Goal: Task Accomplishment & Management: Use online tool/utility

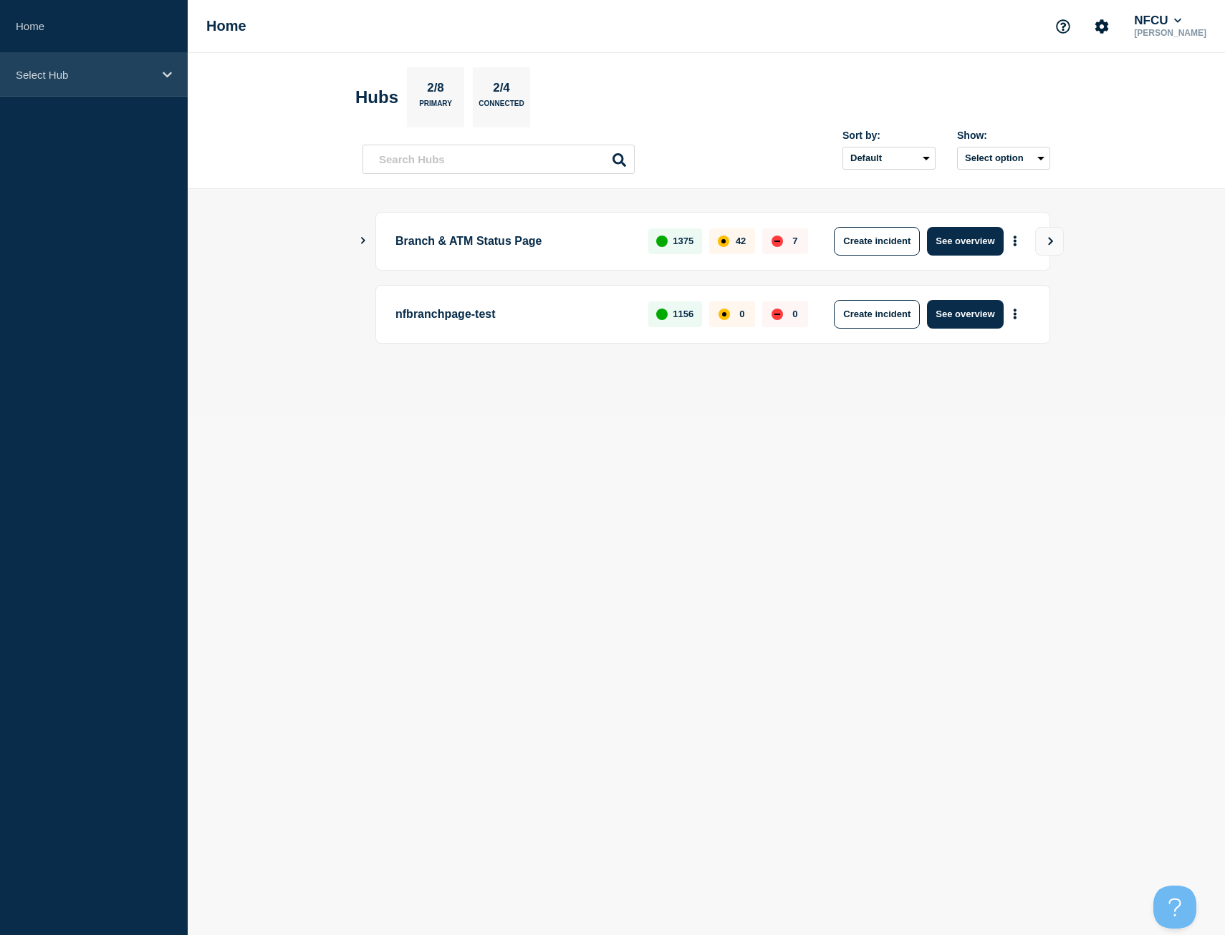
click at [104, 79] on p "Select Hub" at bounding box center [84, 75] width 137 height 12
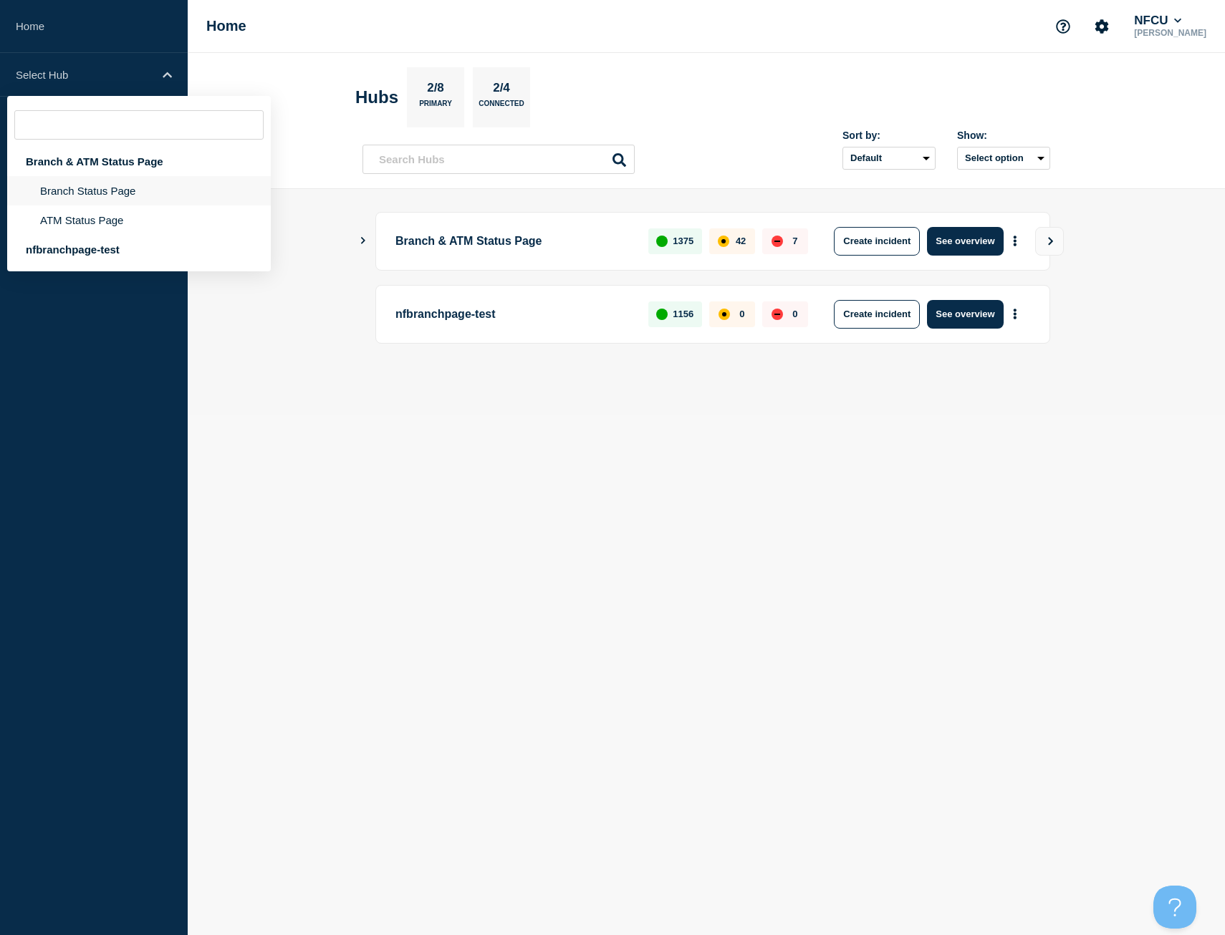
click at [107, 206] on li "Branch Status Page" at bounding box center [139, 220] width 264 height 29
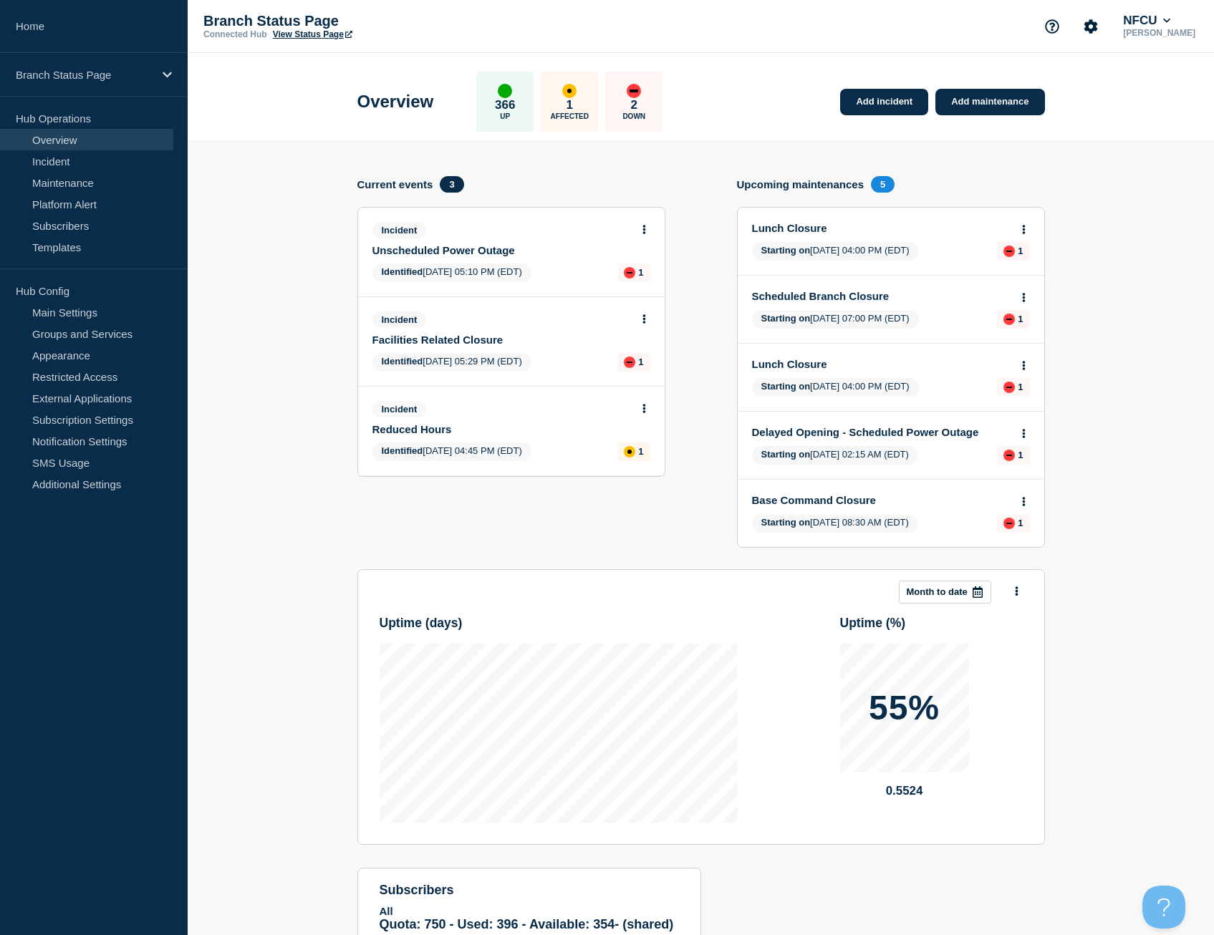
click at [642, 224] on body "Home Branch Status Page Hub Operations Overview Incident Maintenance Platform A…" at bounding box center [607, 467] width 1214 height 935
click at [882, 101] on link "Add incident" at bounding box center [884, 102] width 88 height 26
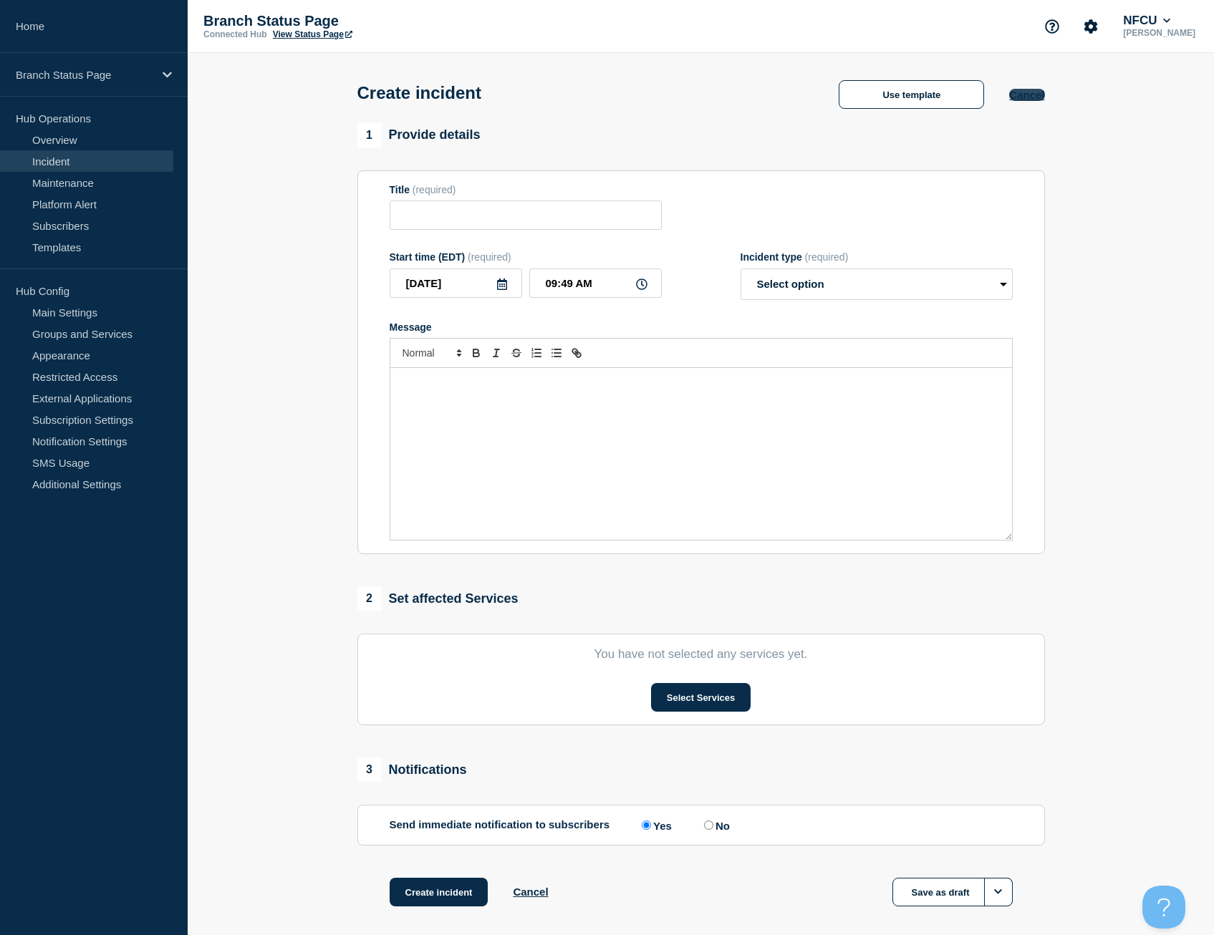
click at [1031, 92] on button "Cancel" at bounding box center [1026, 95] width 35 height 12
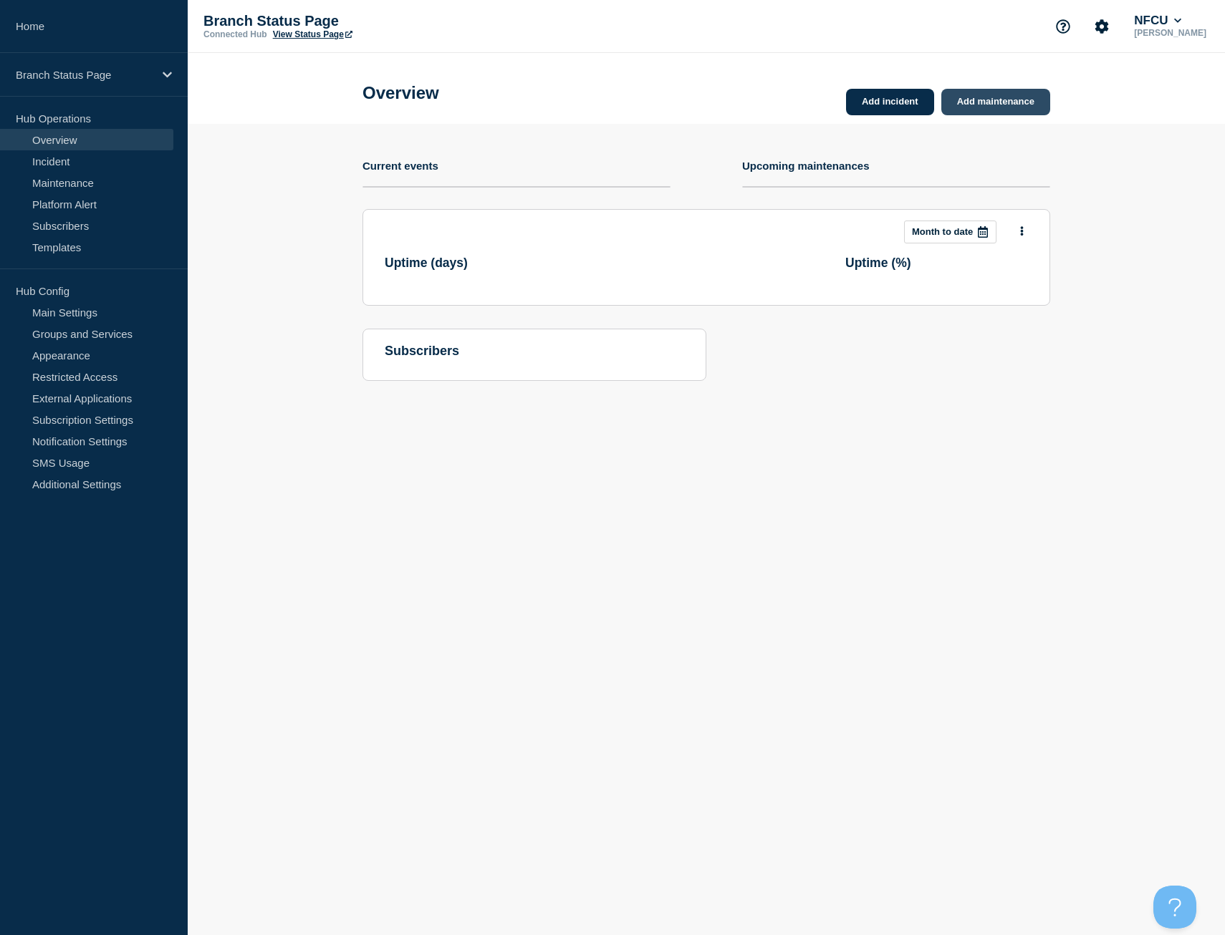
click at [1025, 97] on link "Add maintenance" at bounding box center [995, 102] width 109 height 26
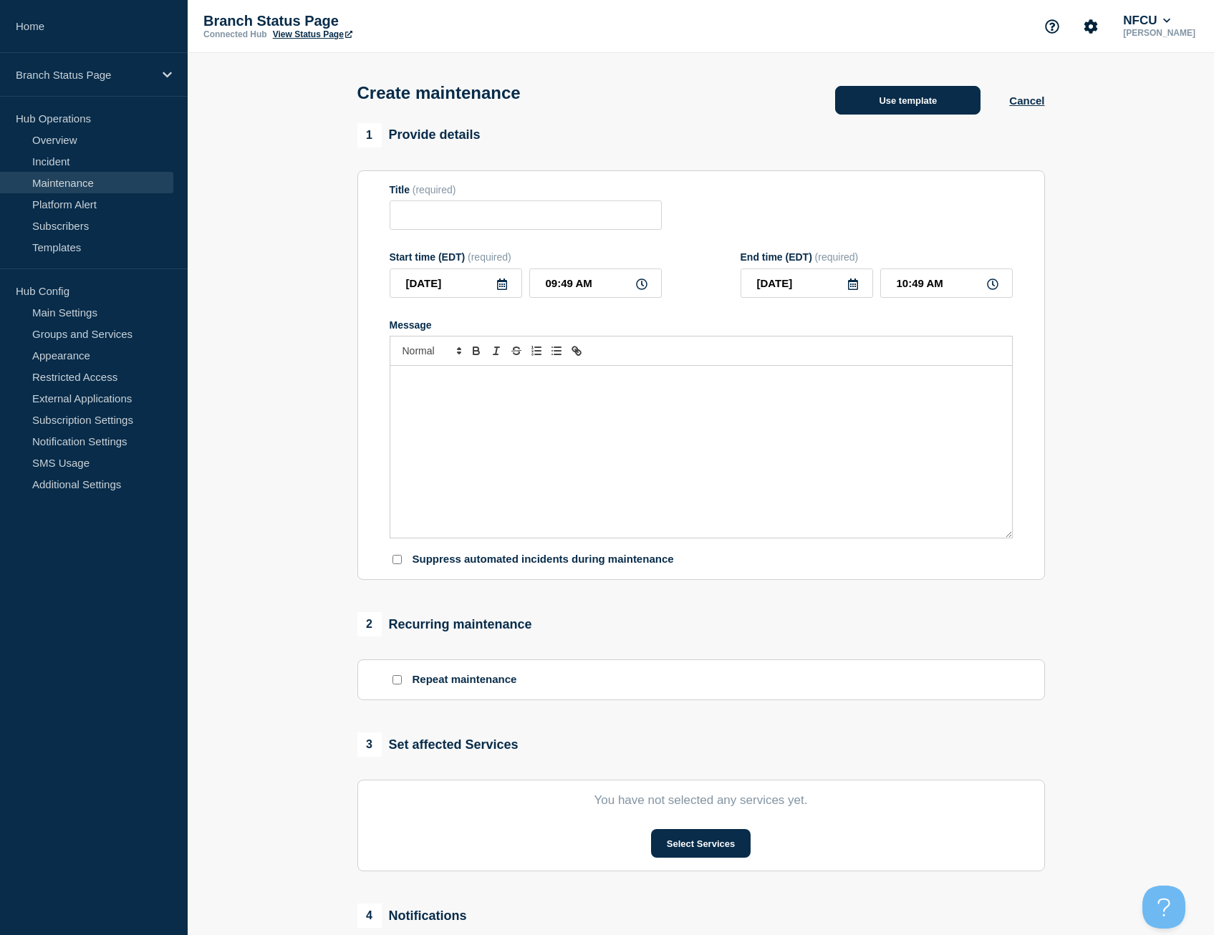
click at [948, 106] on button "Use template" at bounding box center [907, 100] width 145 height 29
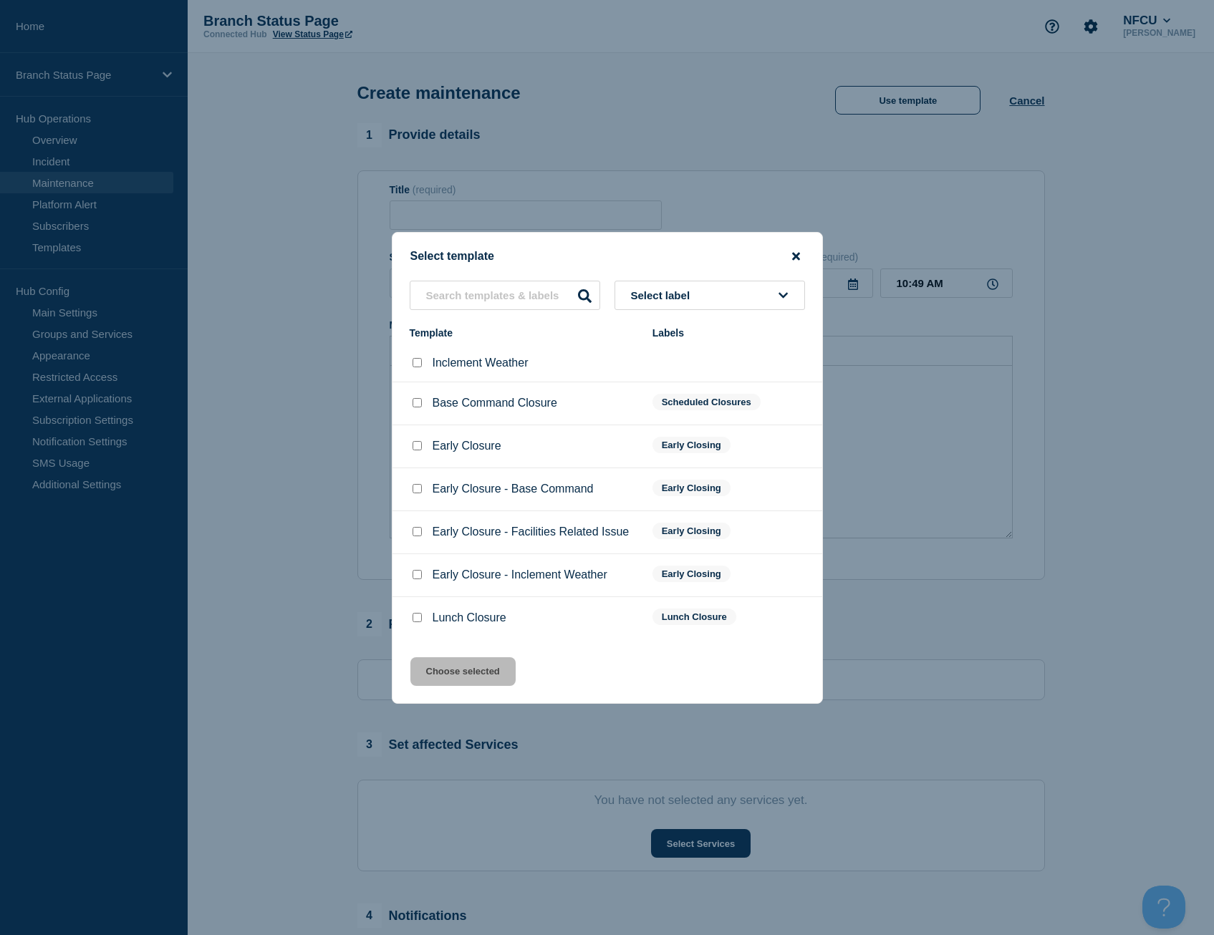
click at [797, 256] on icon "close button" at bounding box center [796, 256] width 8 height 8
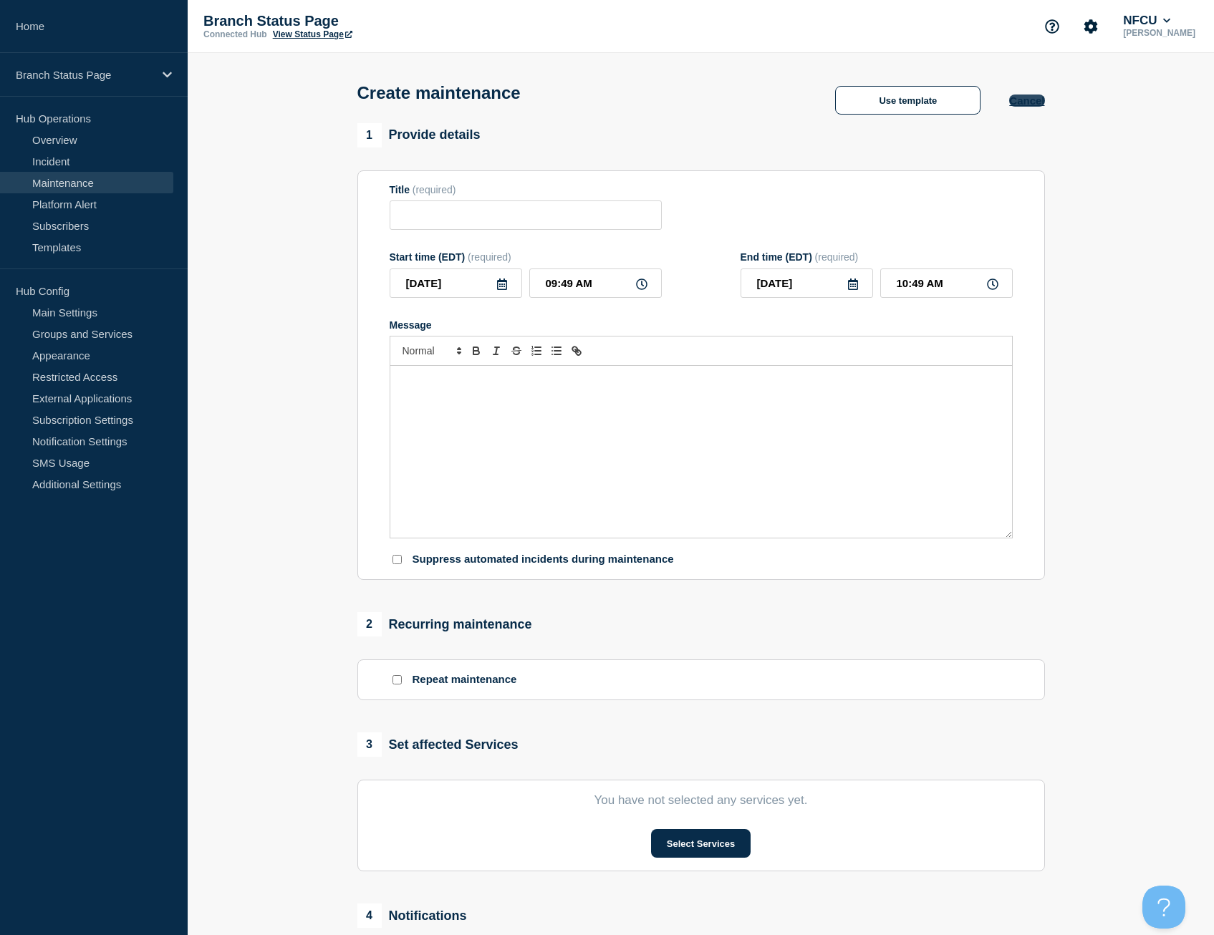
click at [1027, 101] on button "Cancel" at bounding box center [1026, 101] width 35 height 12
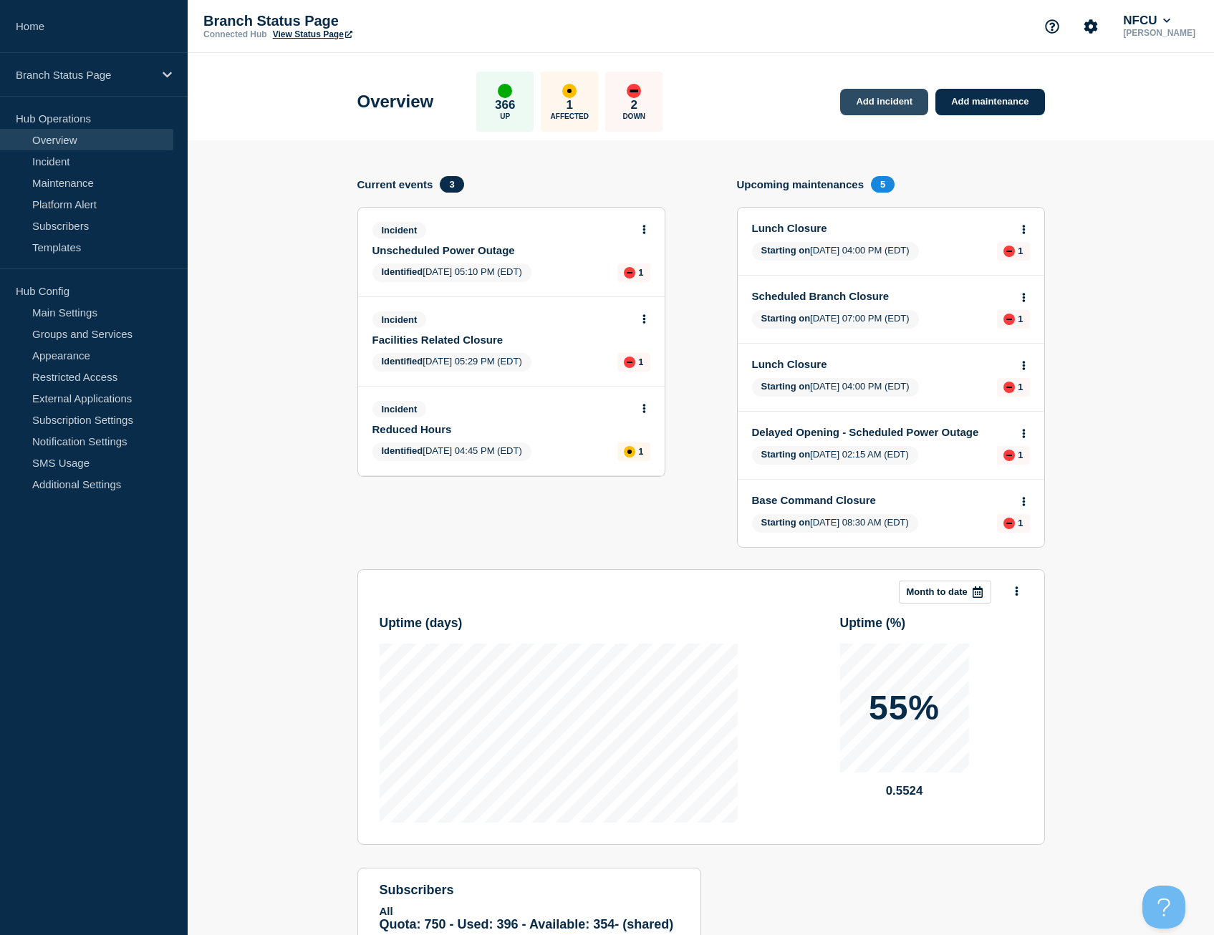
click at [870, 99] on link "Add incident" at bounding box center [884, 102] width 88 height 26
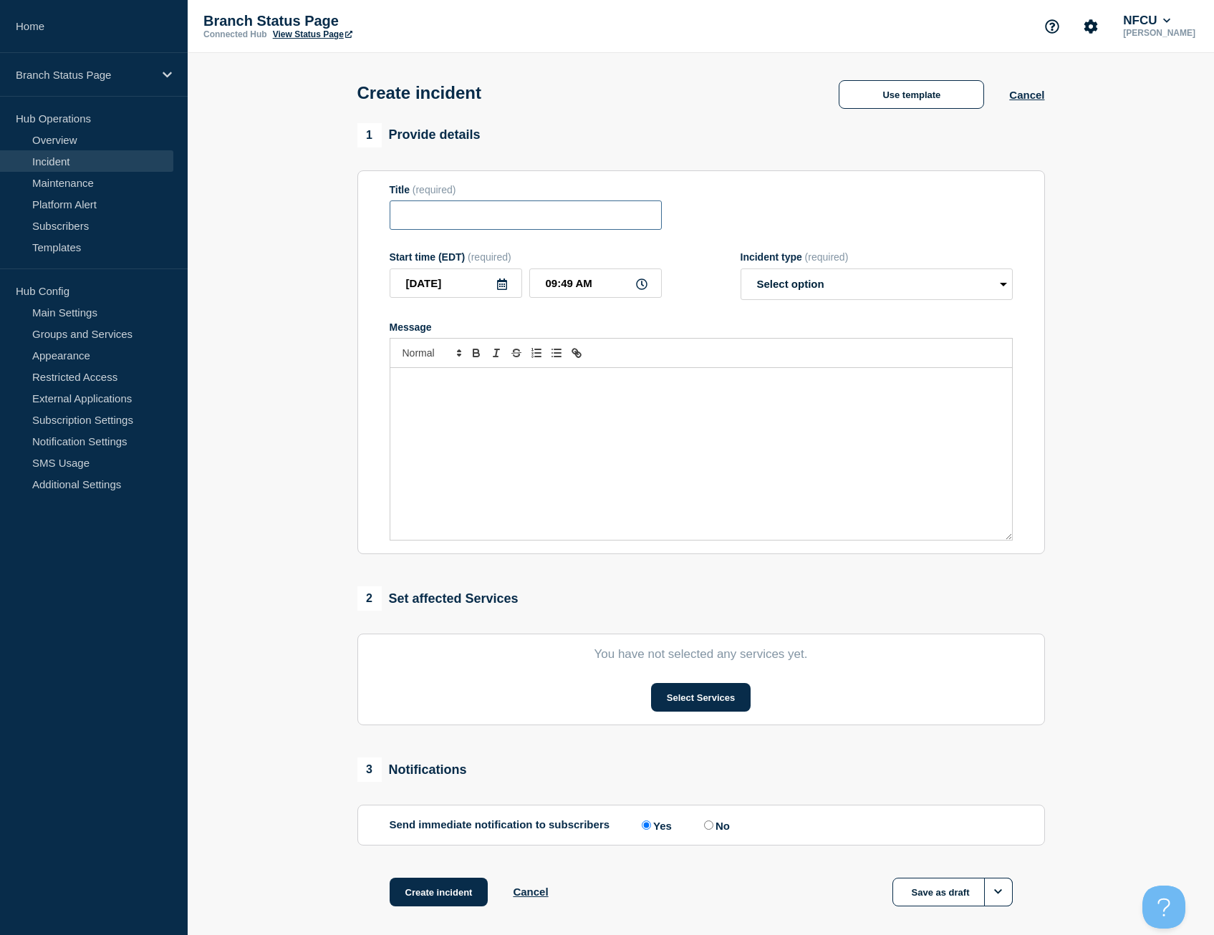
click at [550, 208] on input "Title" at bounding box center [526, 215] width 272 height 29
type input "l"
click at [912, 109] on button "Use template" at bounding box center [911, 94] width 145 height 29
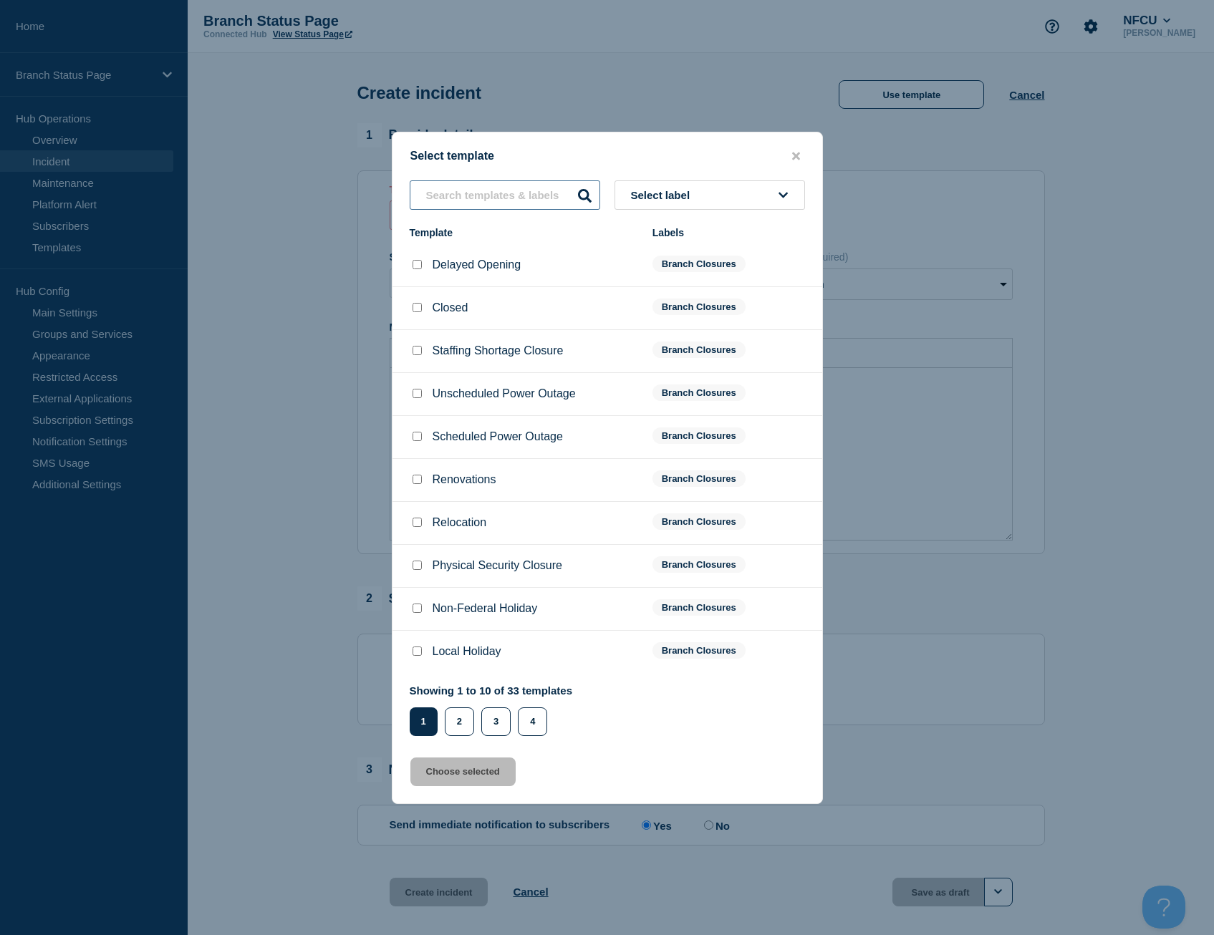
click at [530, 187] on input "text" at bounding box center [505, 194] width 190 height 29
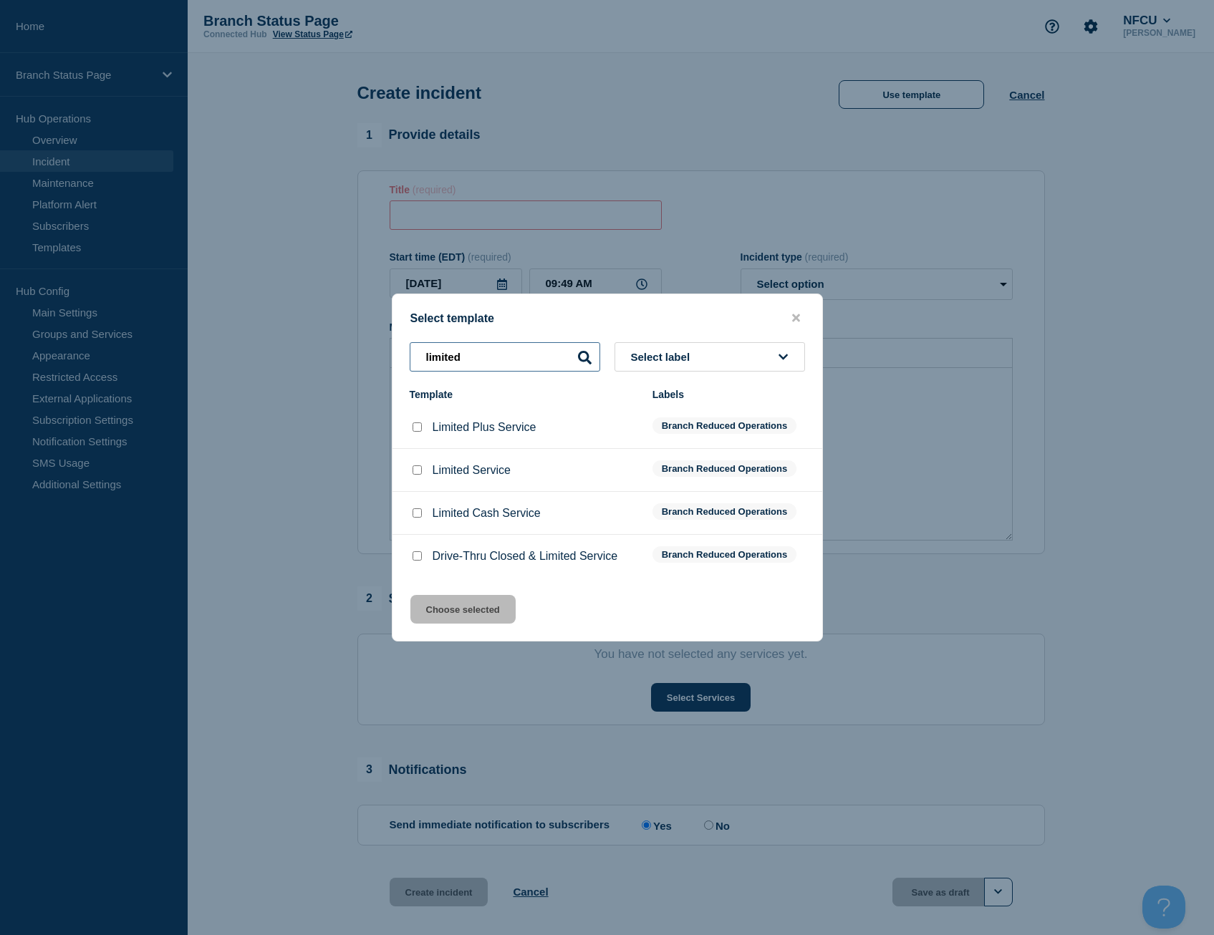
type input "limited"
click at [410, 470] on div at bounding box center [417, 470] width 14 height 14
click at [416, 470] on input "Limited Service checkbox" at bounding box center [416, 469] width 9 height 9
checkbox input "true"
click at [483, 618] on button "Choose selected" at bounding box center [462, 609] width 105 height 29
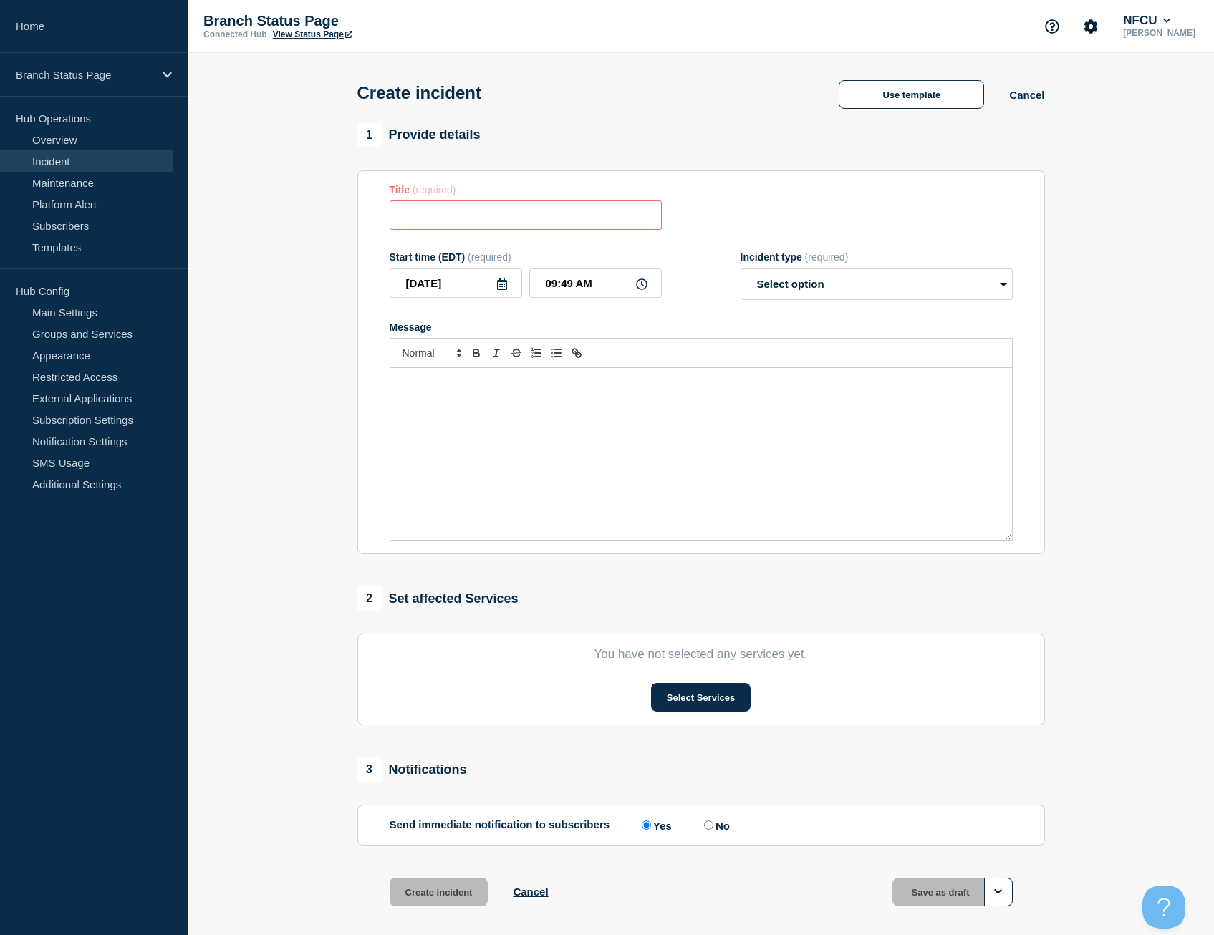
type input "Limited Service"
select select "identified"
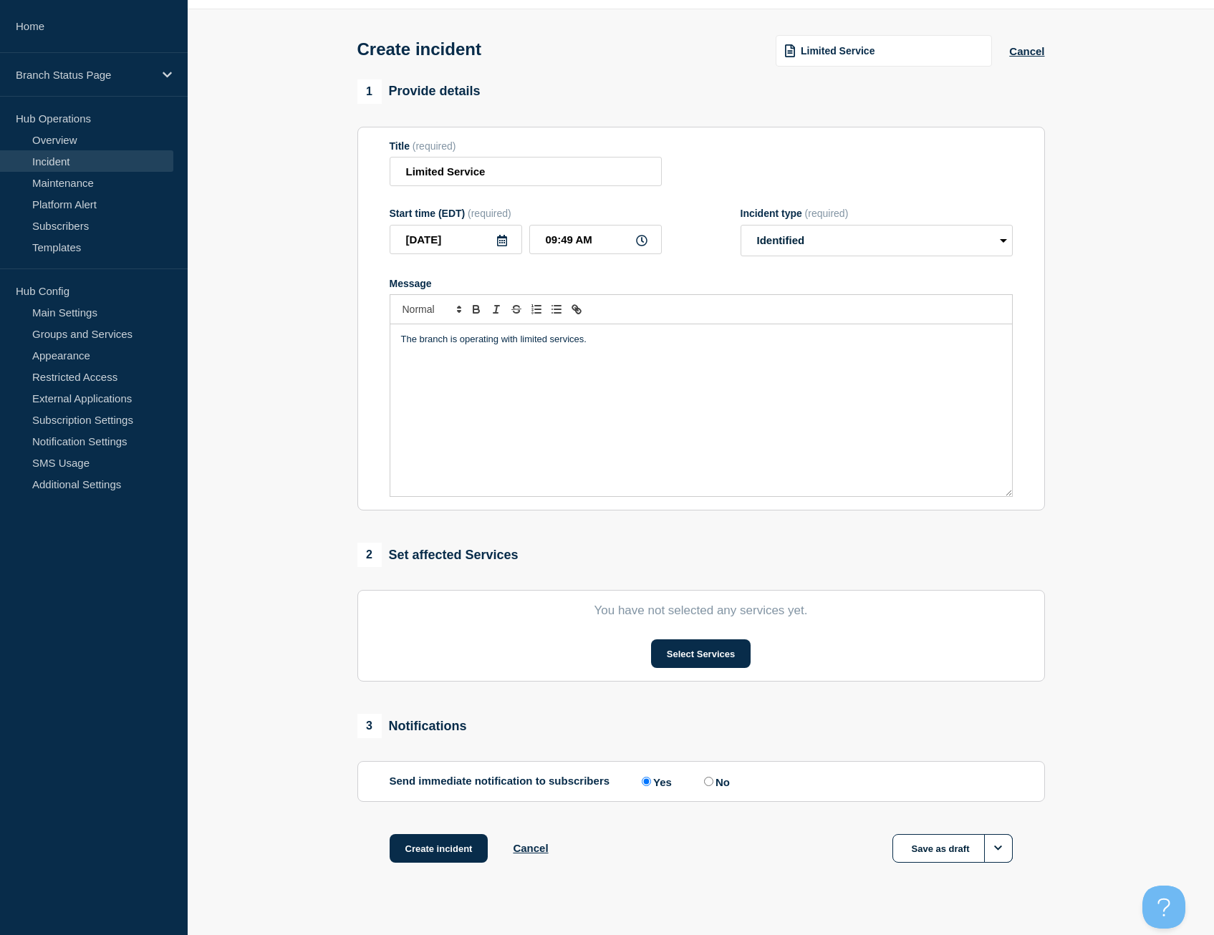
scroll to position [68, 0]
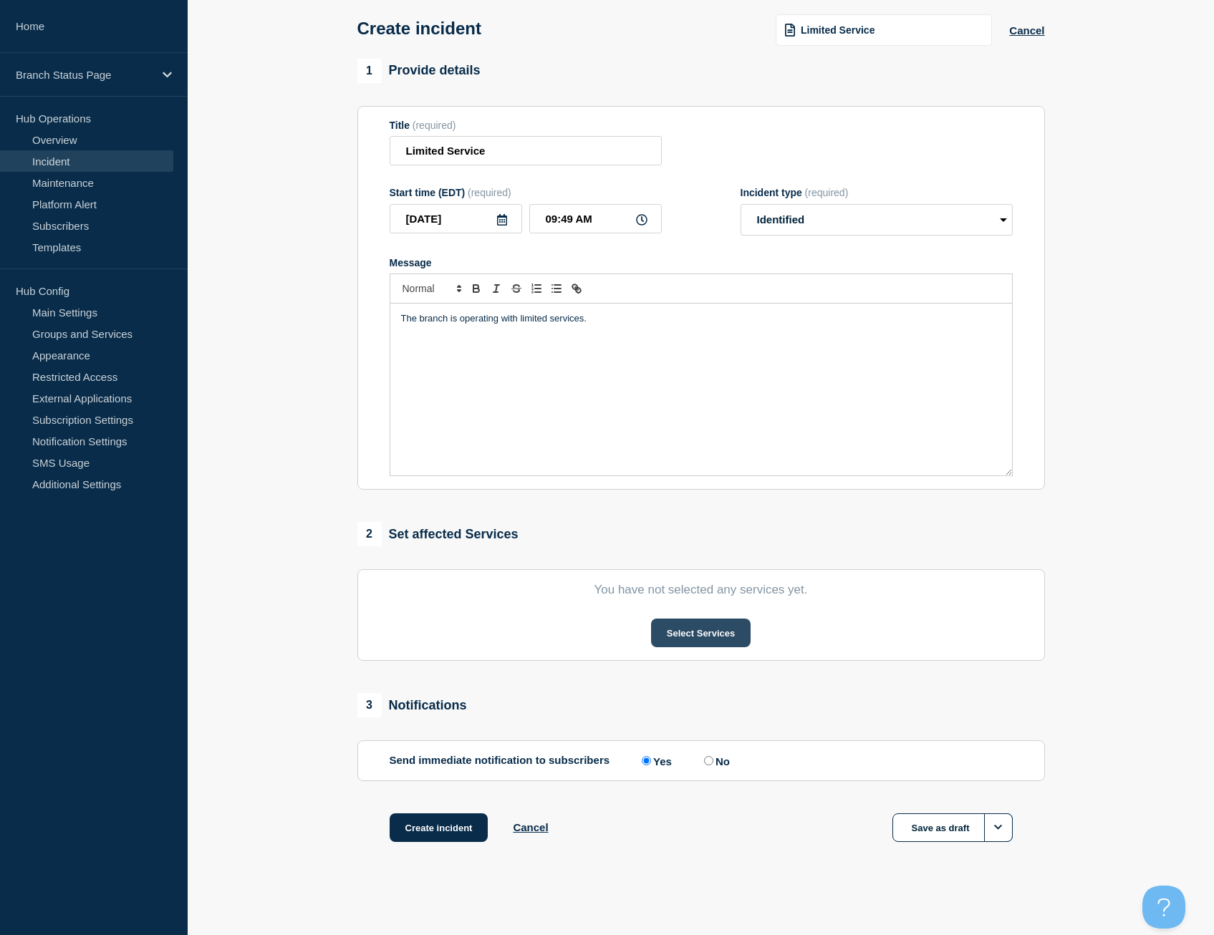
click at [729, 634] on button "Select Services" at bounding box center [701, 633] width 100 height 29
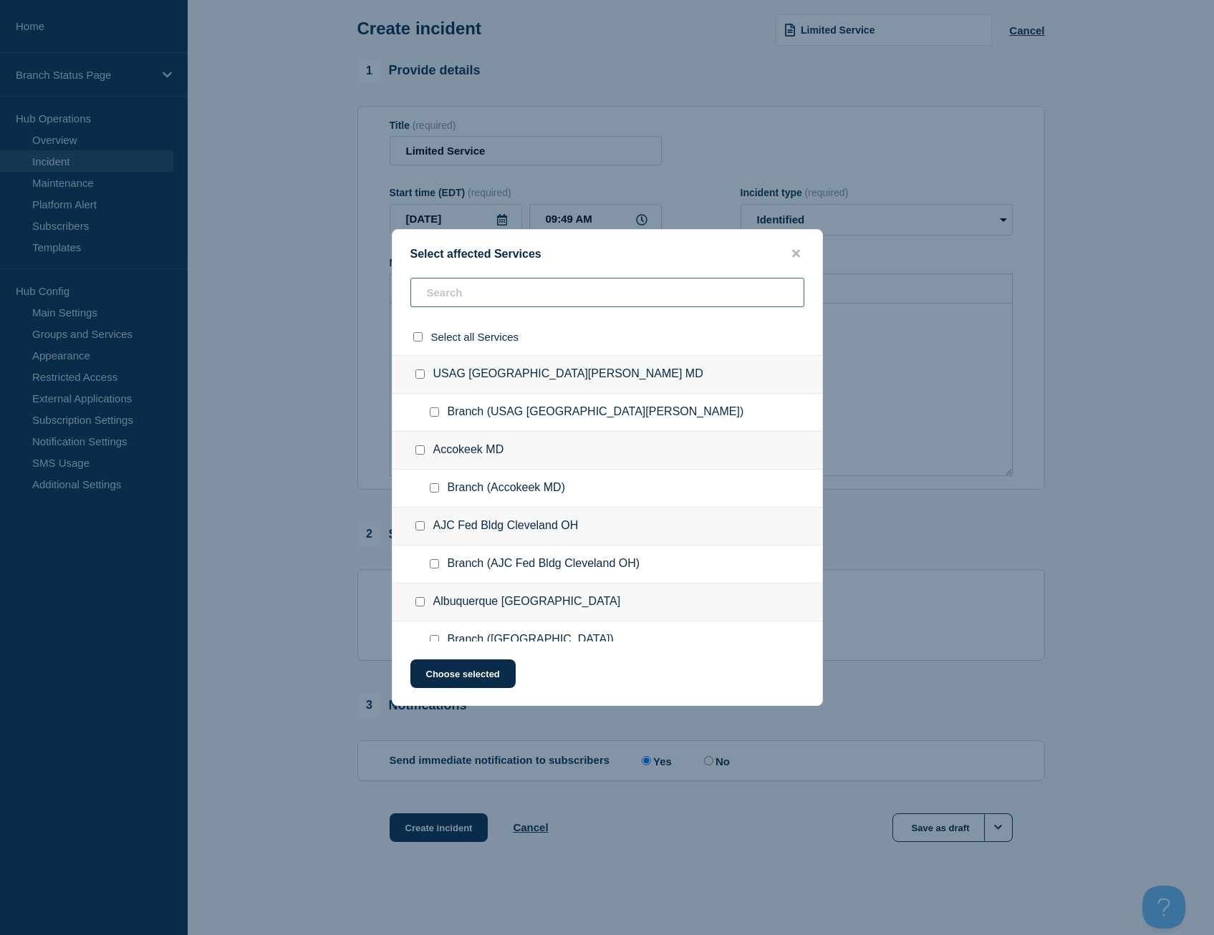
click at [523, 291] on input "text" at bounding box center [607, 292] width 394 height 29
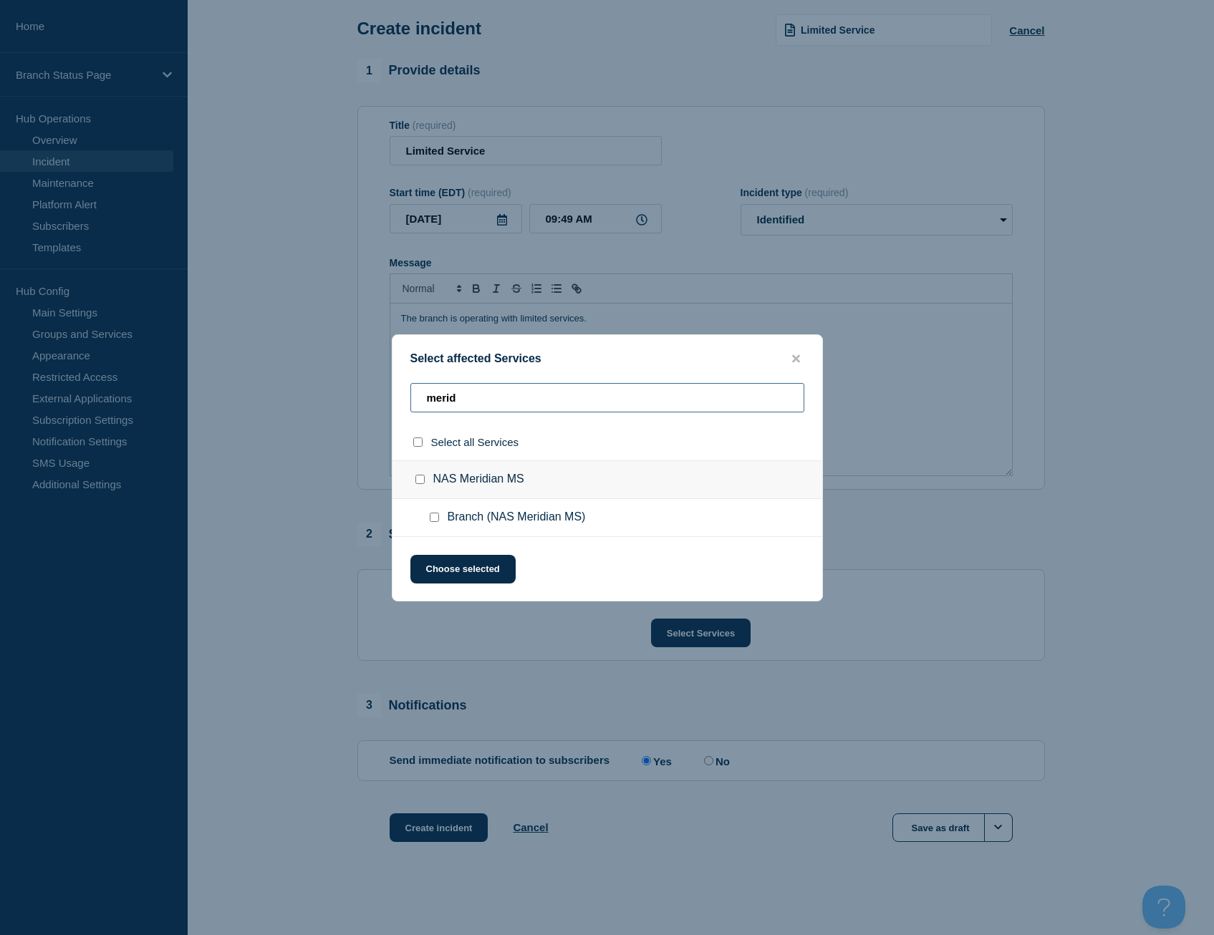
type input "merid"
click at [433, 518] on input "Branch (NAS Meridian MS) checkbox" at bounding box center [434, 517] width 9 height 9
checkbox input "true"
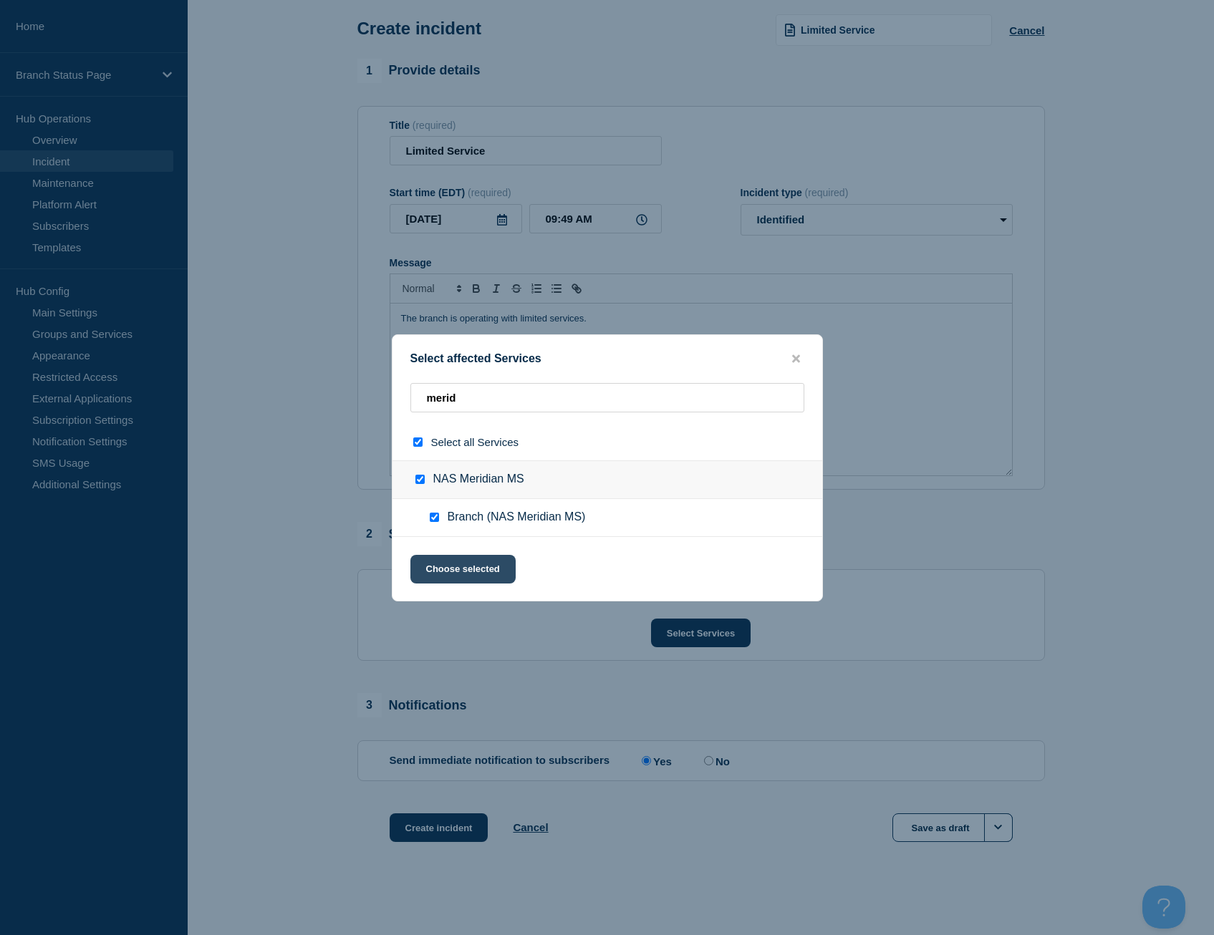
click at [502, 574] on button "Choose selected" at bounding box center [462, 569] width 105 height 29
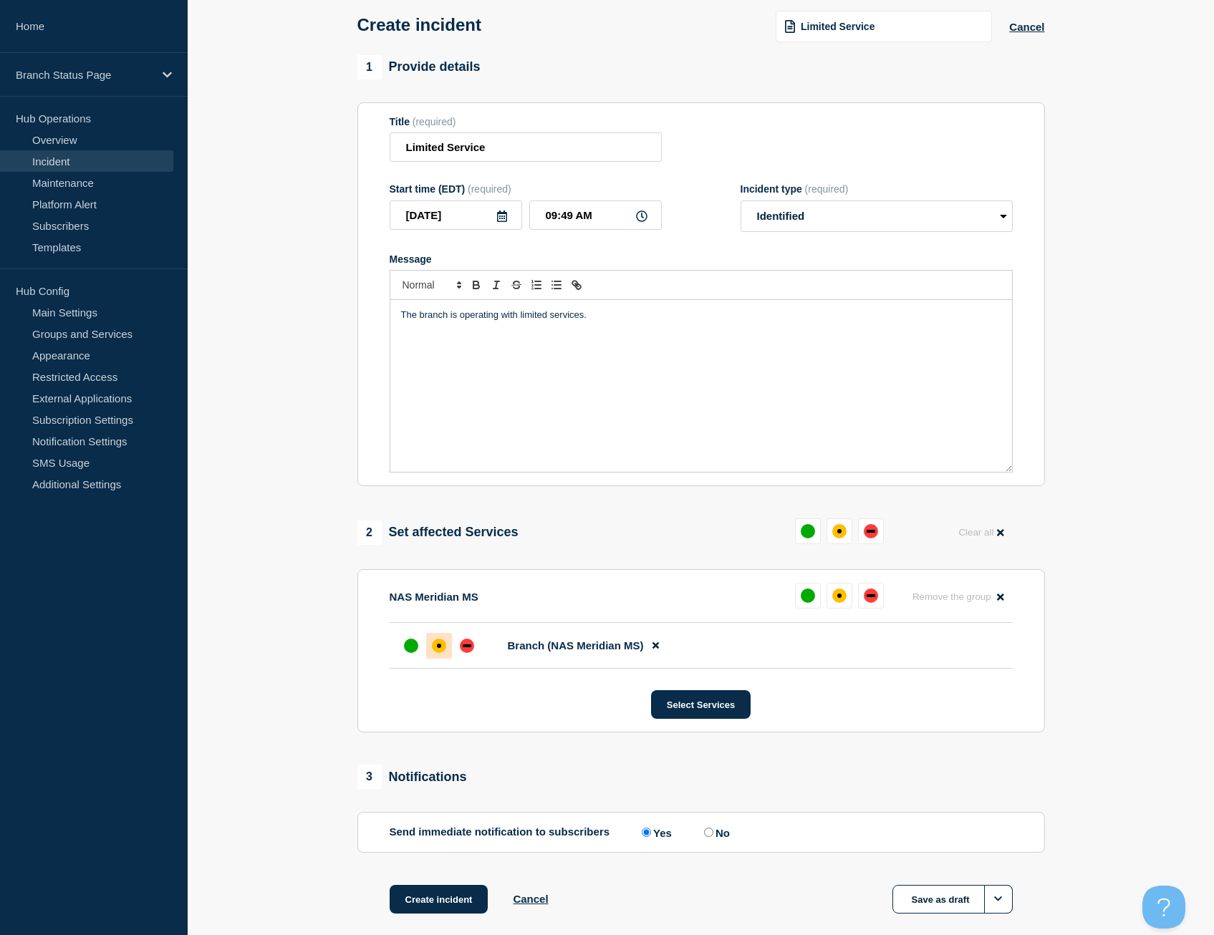
click at [441, 649] on div "affected" at bounding box center [439, 646] width 14 height 14
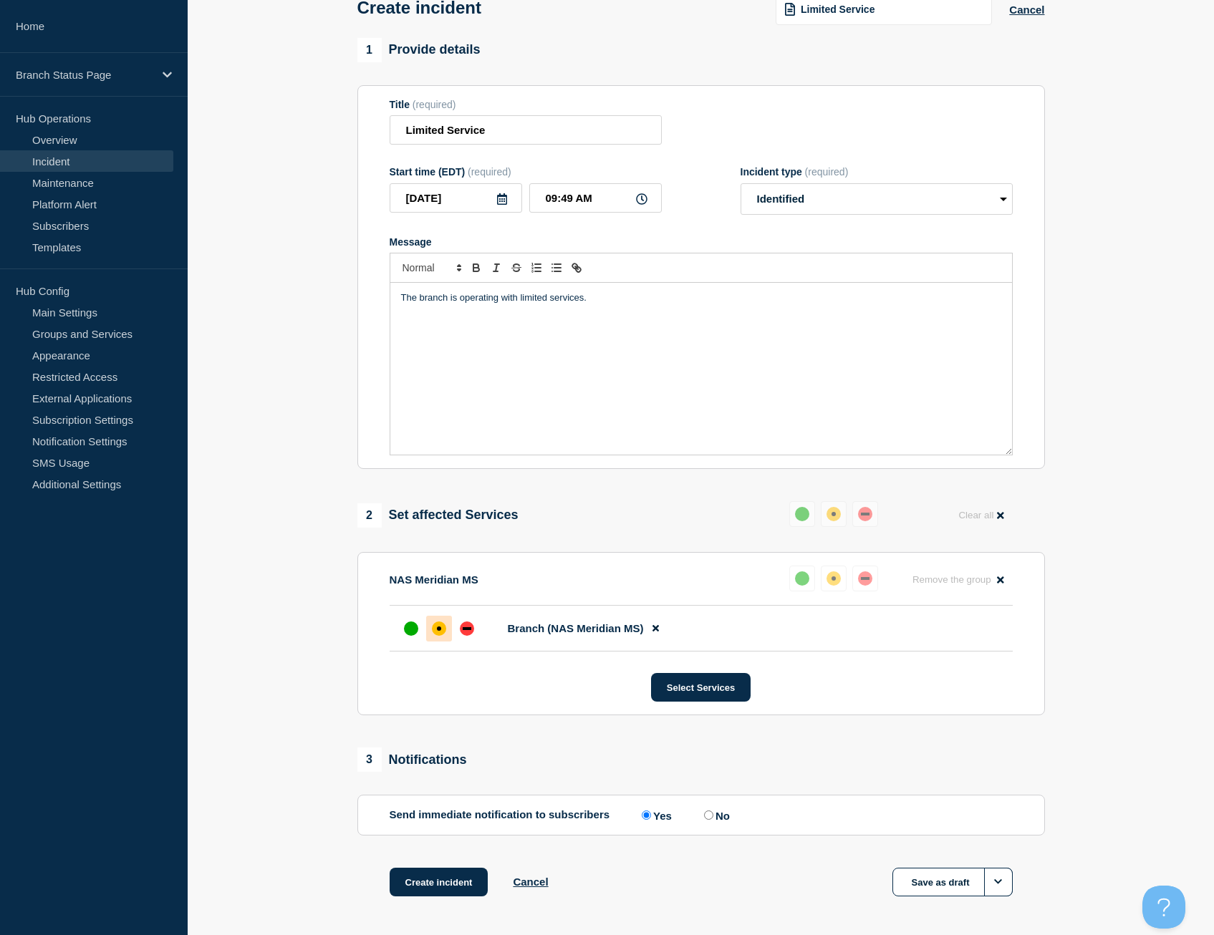
scroll to position [143, 0]
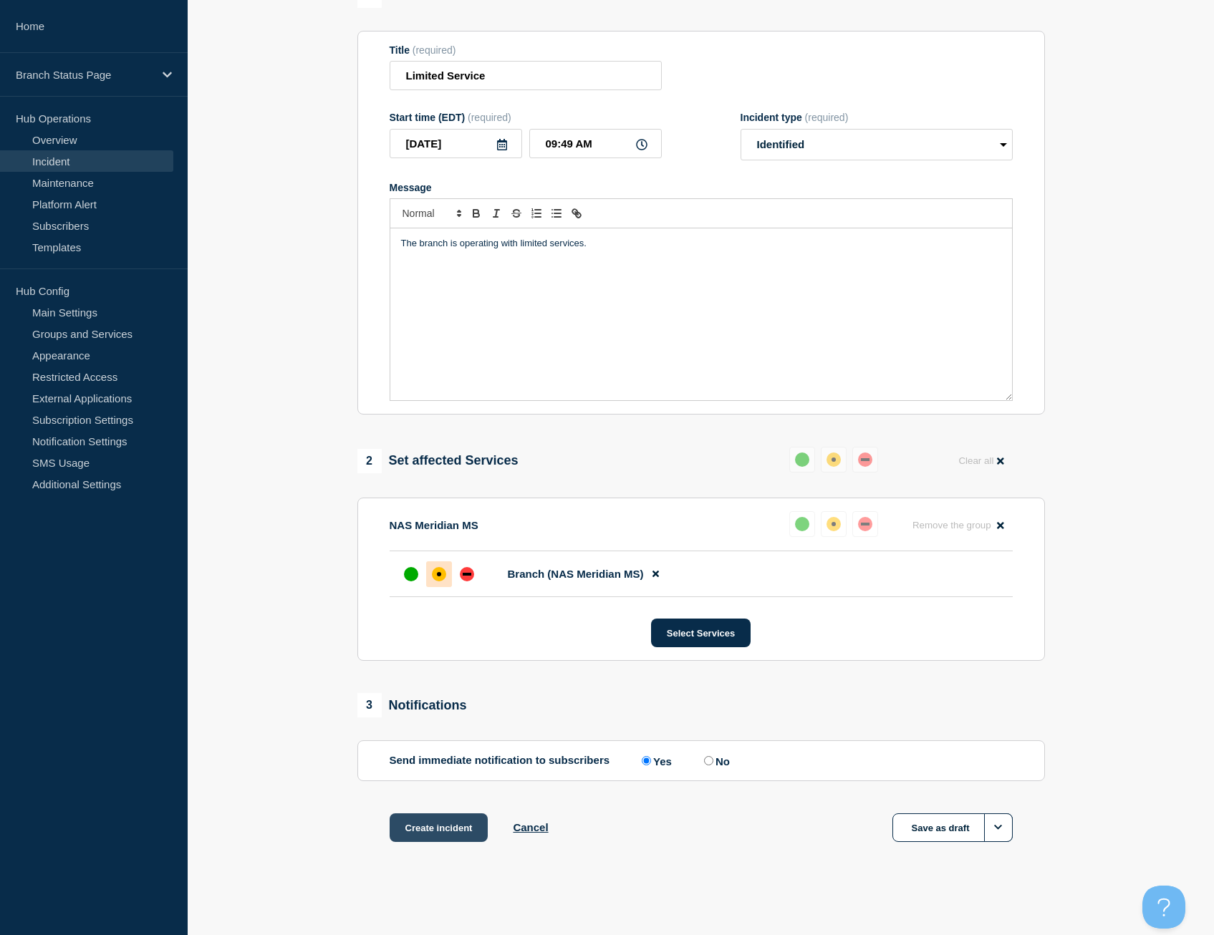
click at [471, 831] on button "Create incident" at bounding box center [439, 827] width 99 height 29
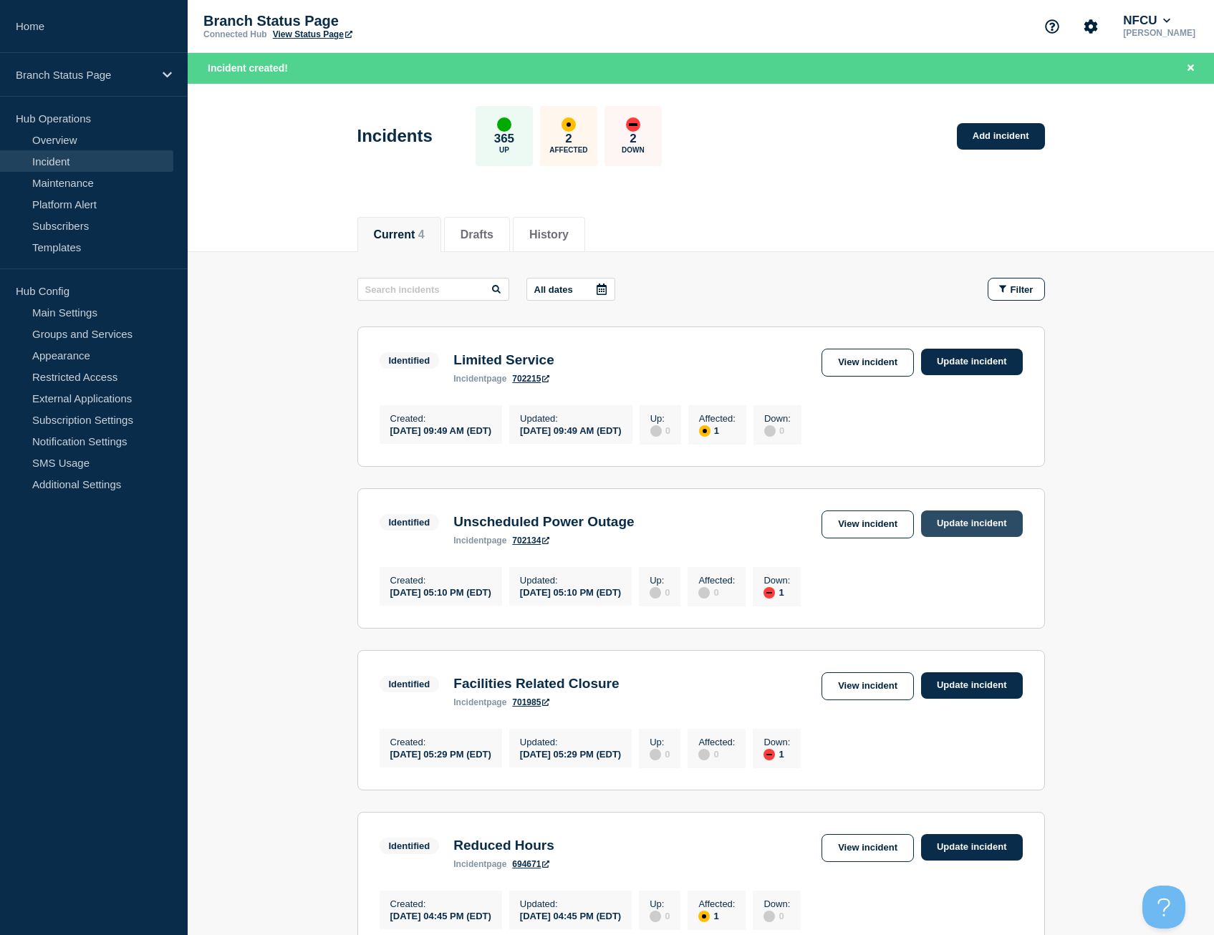
click at [957, 521] on link "Update incident" at bounding box center [972, 524] width 102 height 26
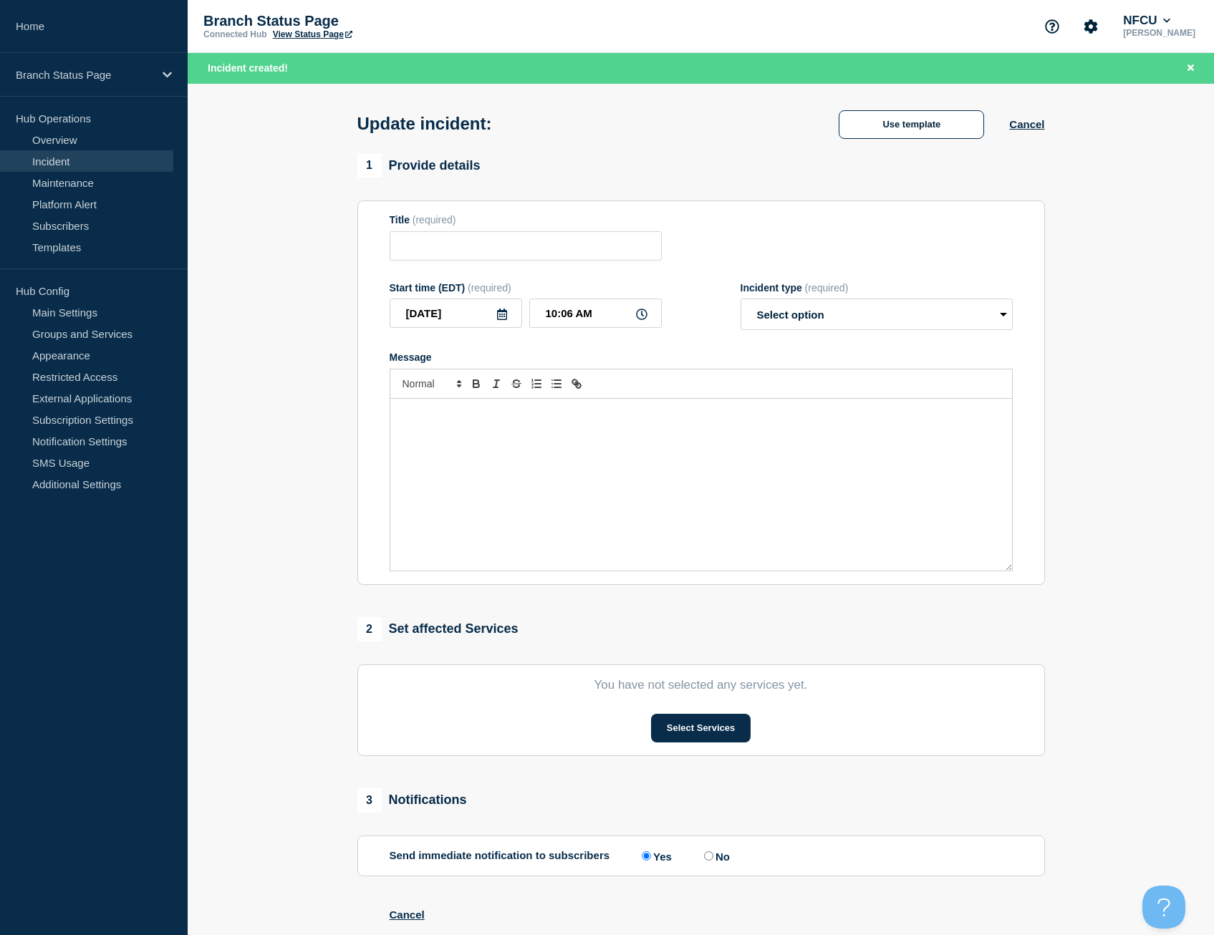
type input "Unscheduled Power Outage"
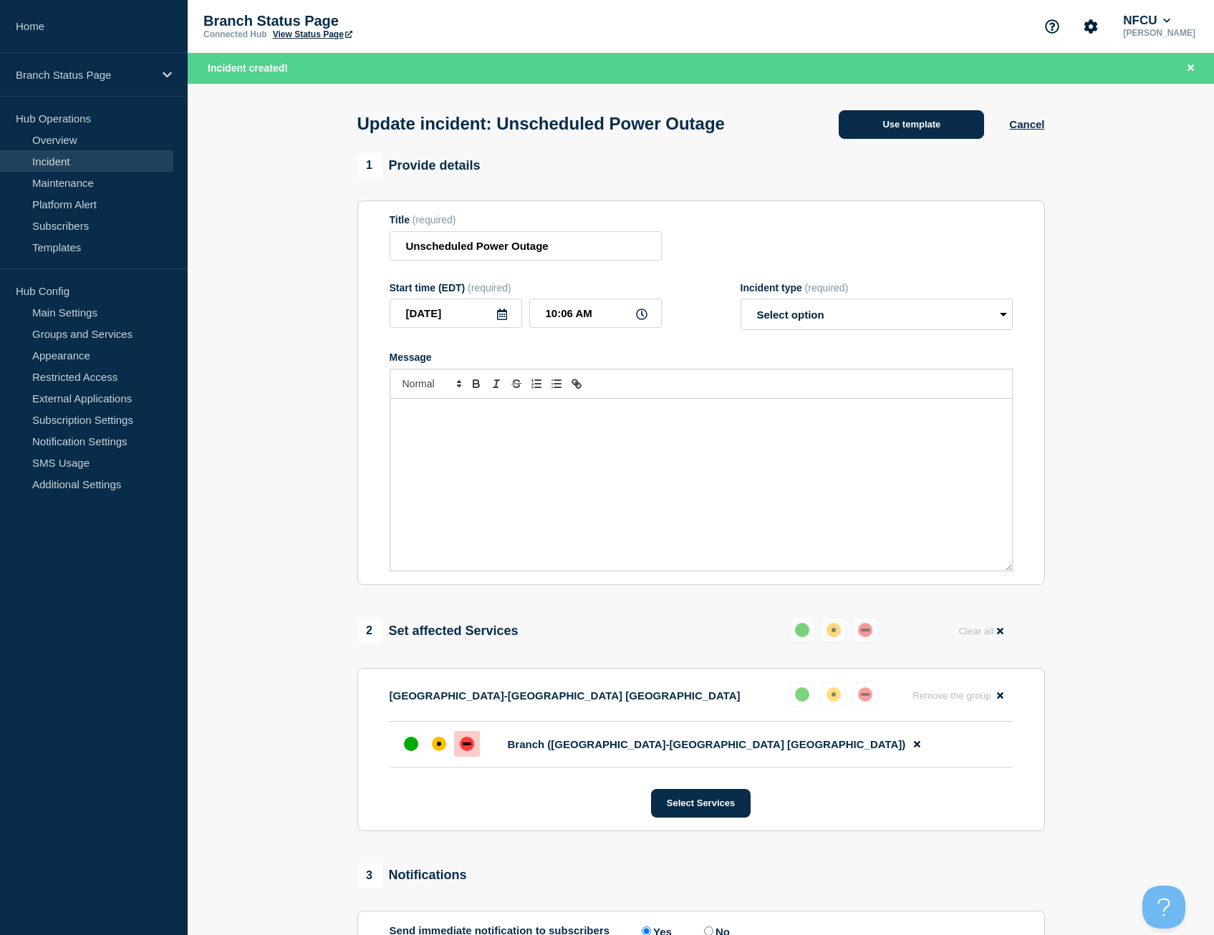
click at [904, 120] on button "Use template" at bounding box center [911, 124] width 145 height 29
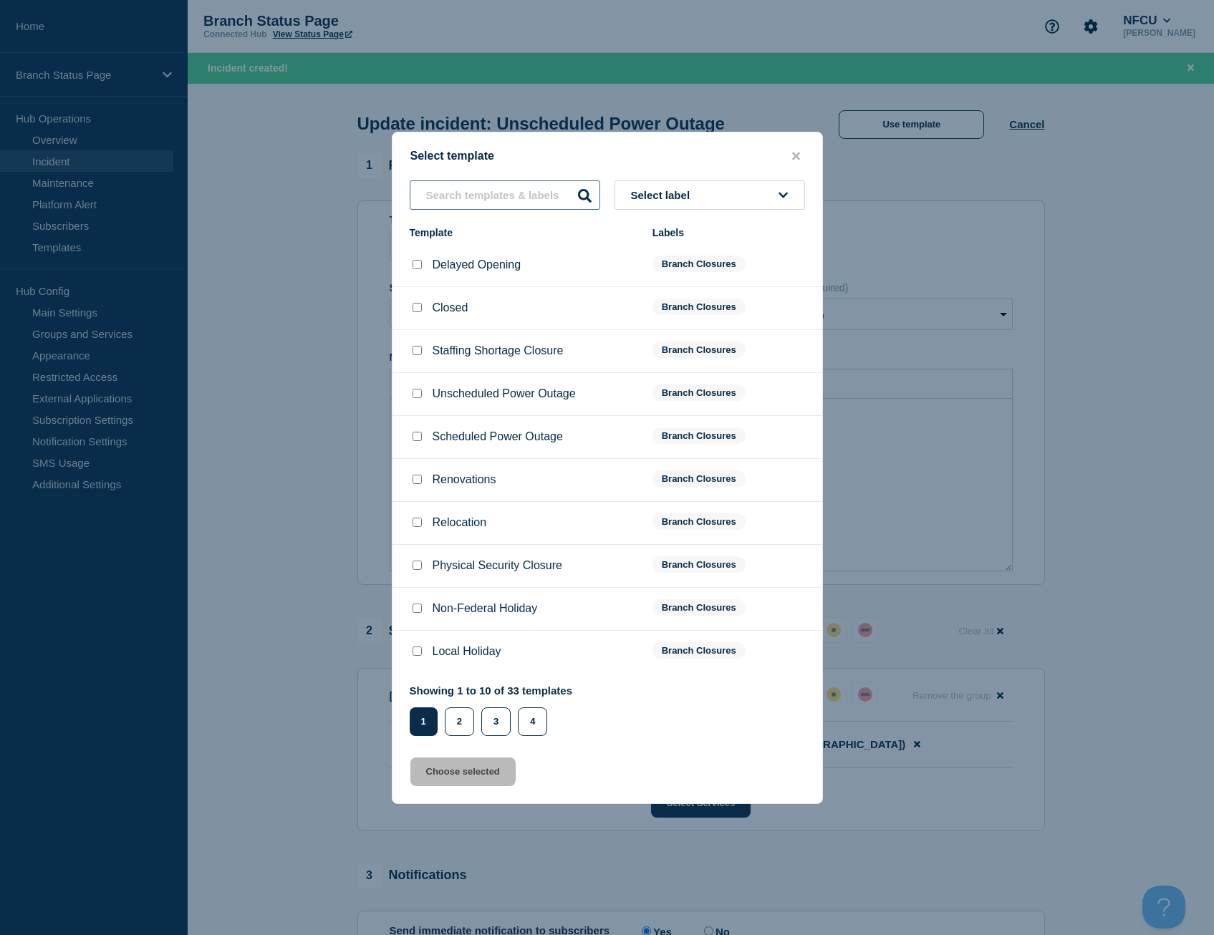
drag, startPoint x: 520, startPoint y: 202, endPoint x: 522, endPoint y: 194, distance: 8.2
click at [522, 194] on input "text" at bounding box center [505, 194] width 190 height 29
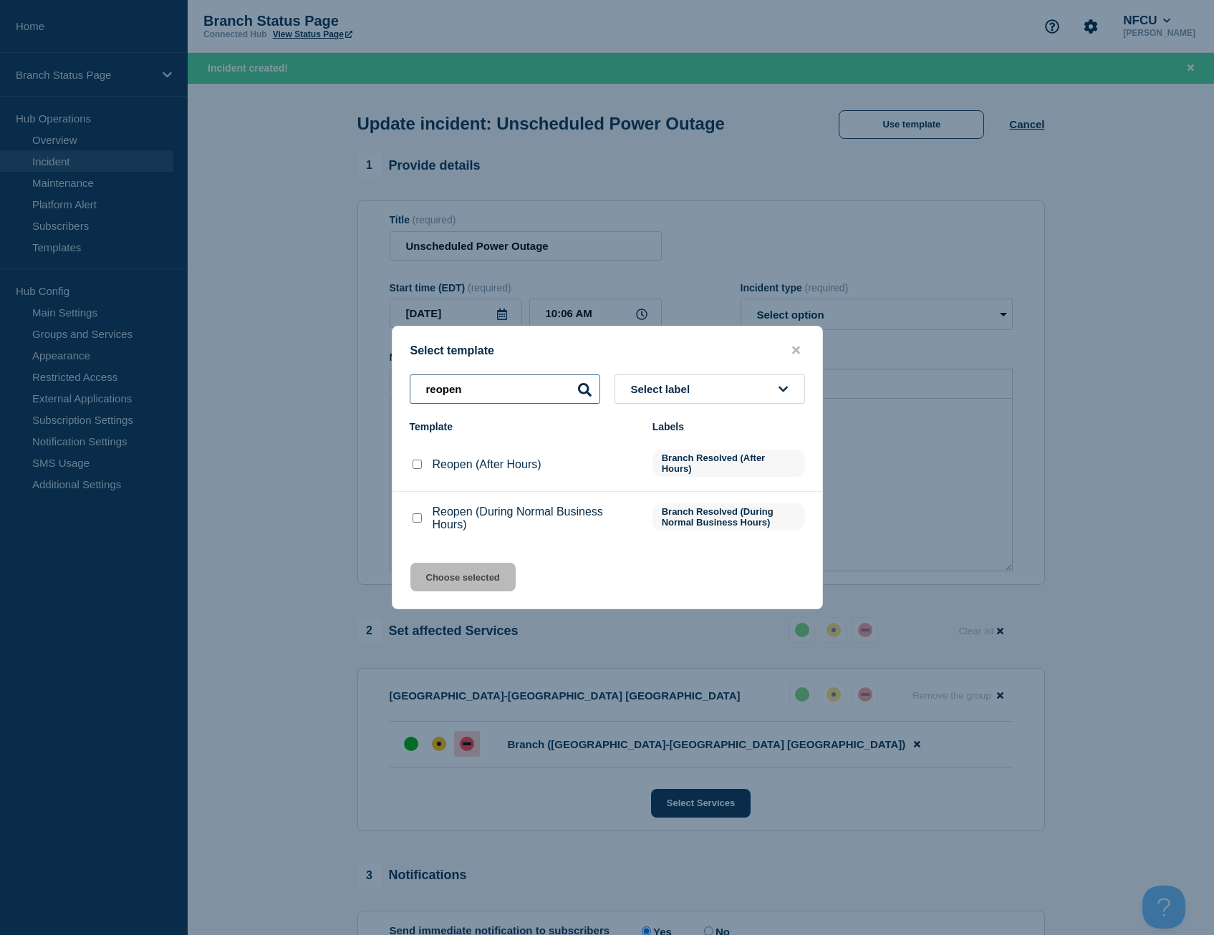
type input "reopen"
click at [415, 519] on input "Reopen (During Normal Business Hours) checkbox" at bounding box center [416, 517] width 9 height 9
checkbox input "true"
click at [473, 569] on button "Choose selected" at bounding box center [462, 577] width 105 height 29
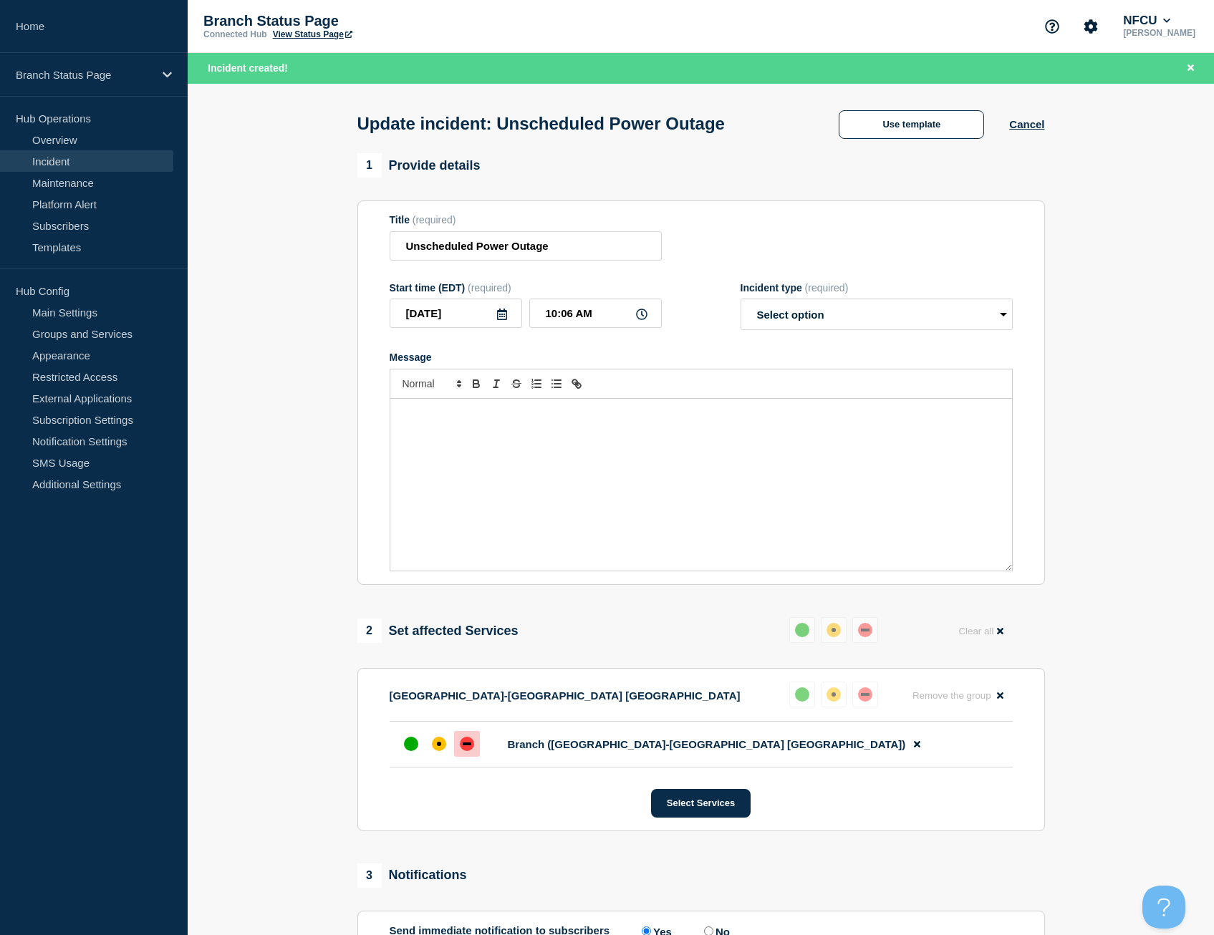
select select "resolved"
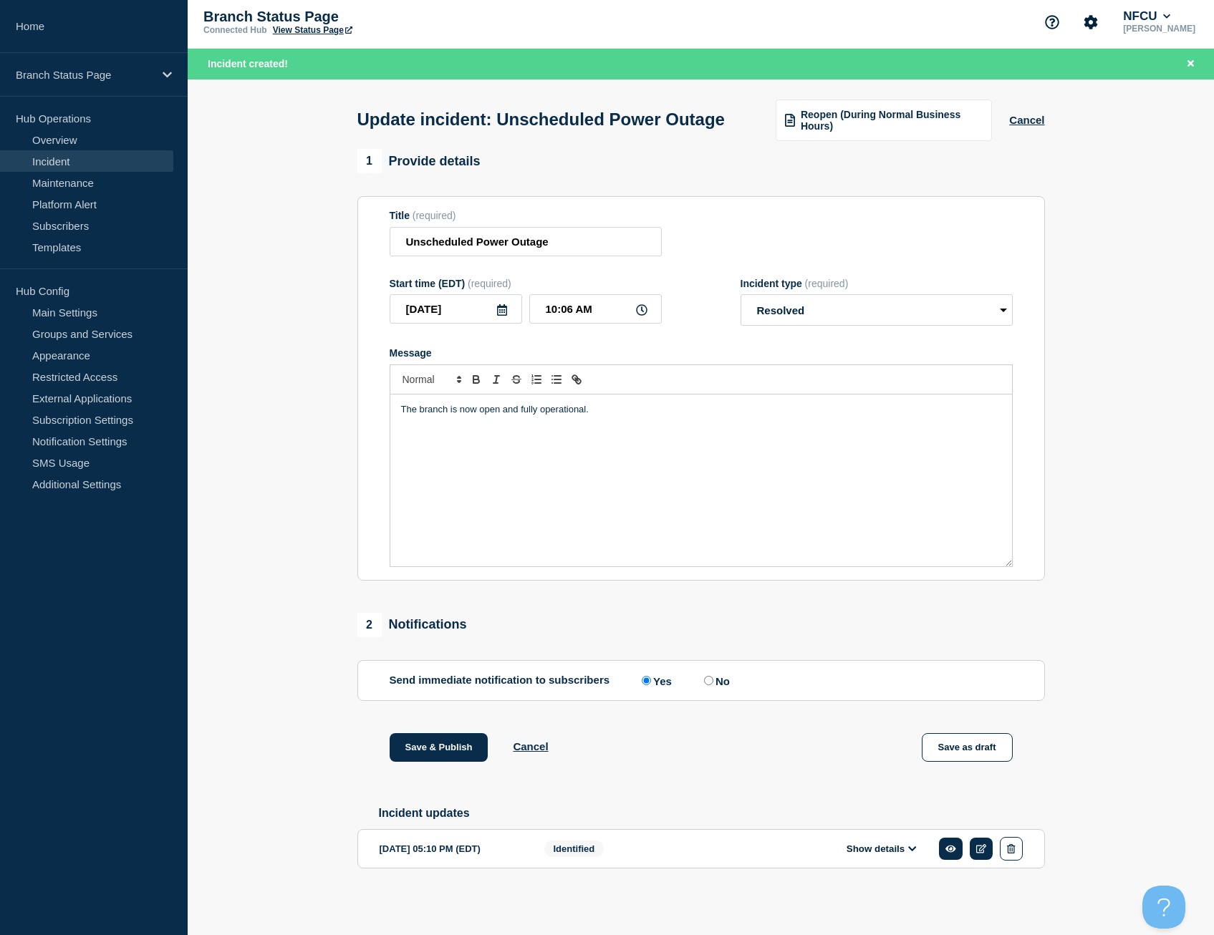
scroll to position [35, 0]
click at [455, 748] on button "Save & Publish" at bounding box center [439, 747] width 99 height 29
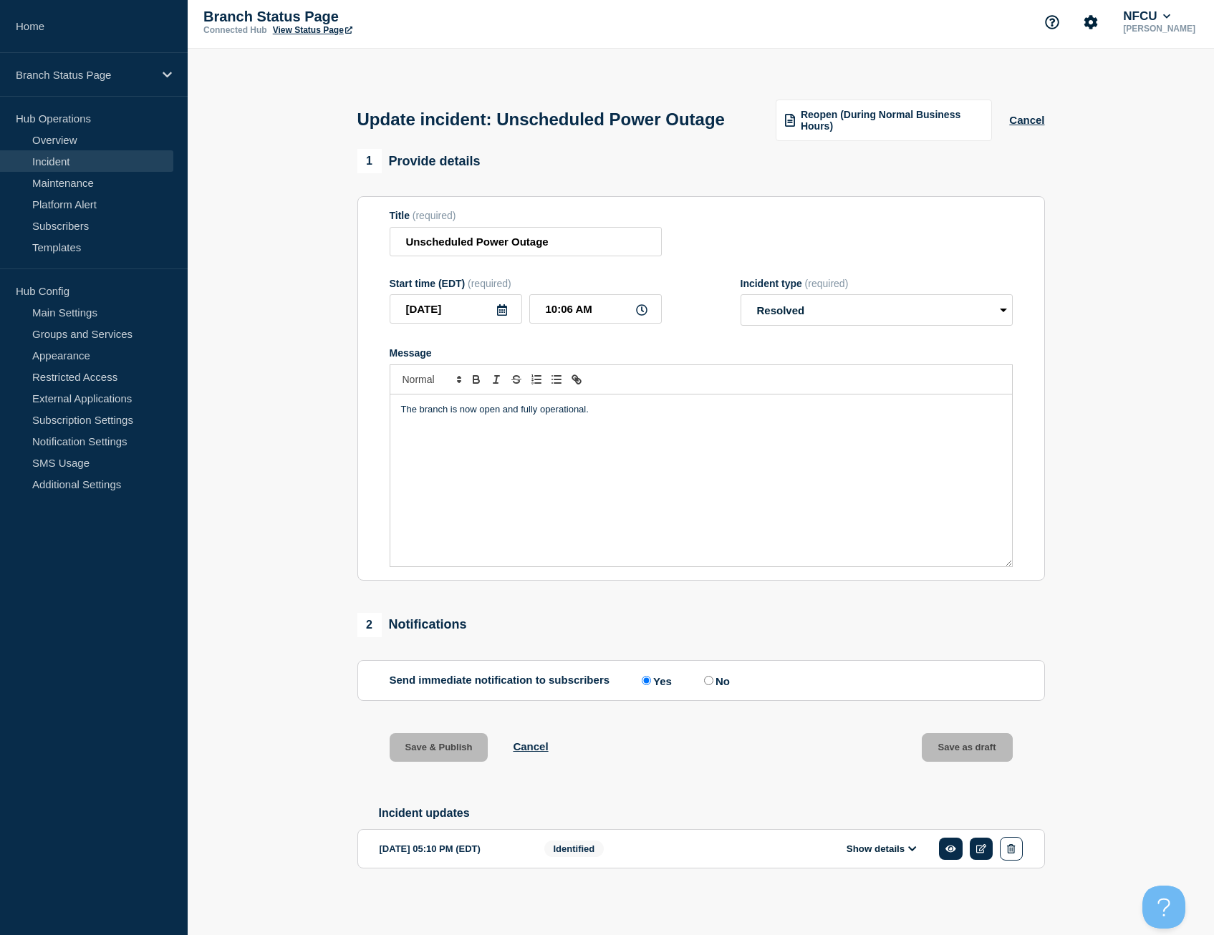
scroll to position [5, 0]
